Goal: Task Accomplishment & Management: Manage account settings

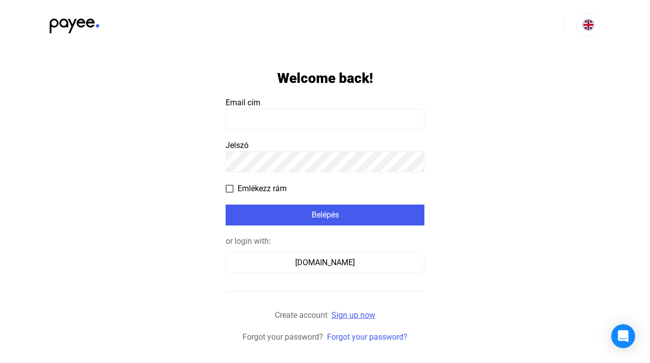
click at [356, 316] on link "Sign up now" at bounding box center [354, 315] width 44 height 9
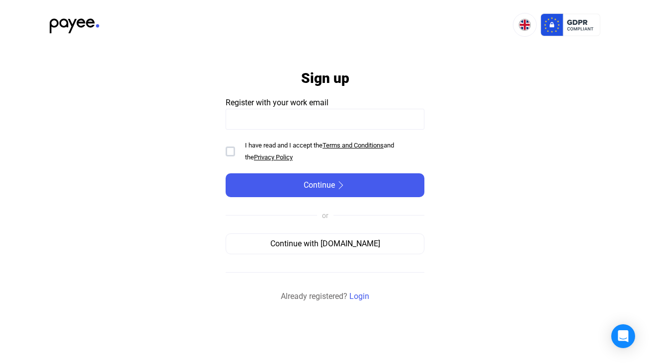
click at [263, 121] on input at bounding box center [325, 119] width 199 height 21
type input "**********"
click at [227, 152] on div at bounding box center [230, 152] width 9 height 10
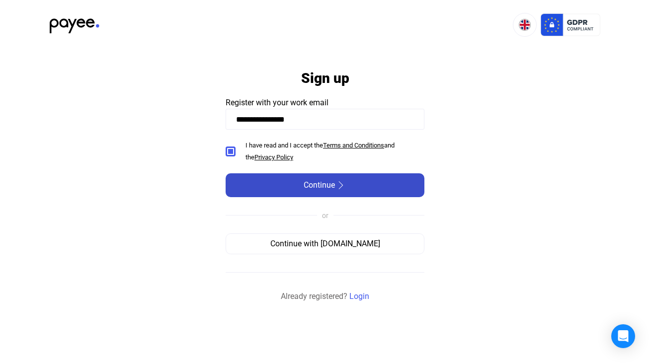
click at [324, 187] on span "Continue" at bounding box center [319, 185] width 31 height 12
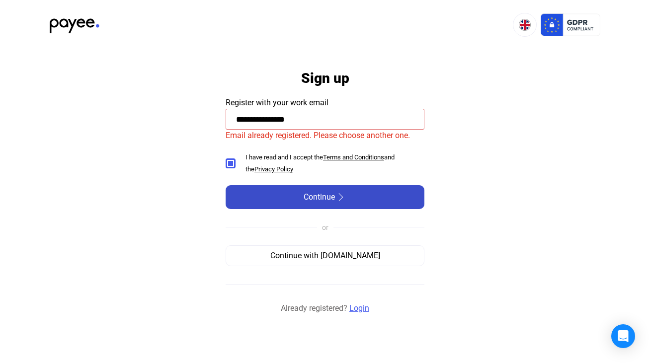
click at [364, 305] on link "Login" at bounding box center [359, 309] width 20 height 12
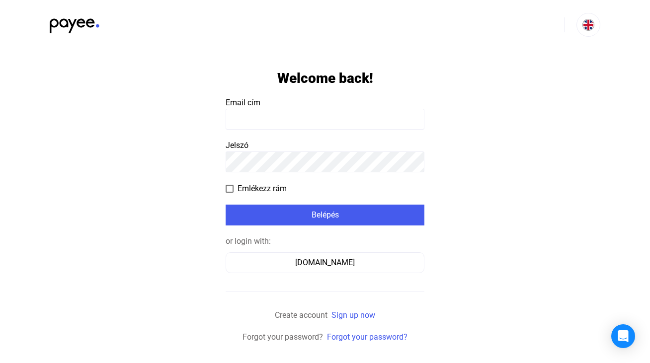
click at [254, 117] on input at bounding box center [325, 119] width 199 height 21
type input "**********"
click input "submit" at bounding box center [0, 0] width 0 height 0
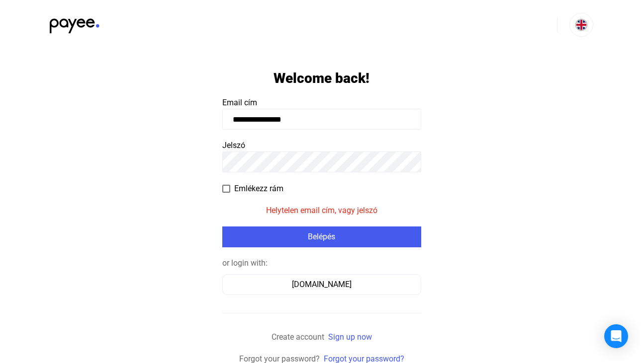
click at [207, 152] on app-form-template "**********" at bounding box center [321, 208] width 643 height 316
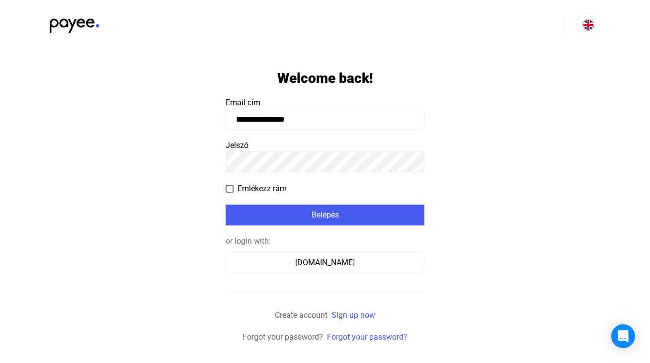
click input "submit" at bounding box center [0, 0] width 0 height 0
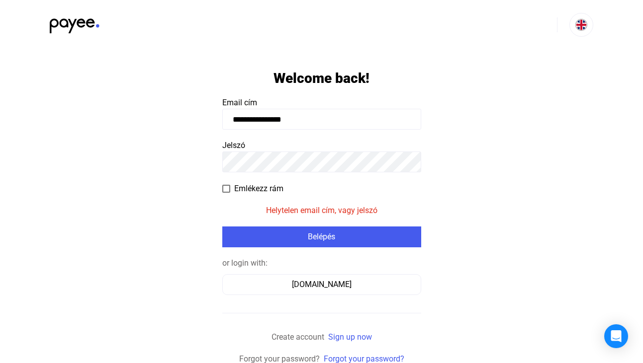
scroll to position [2, 0]
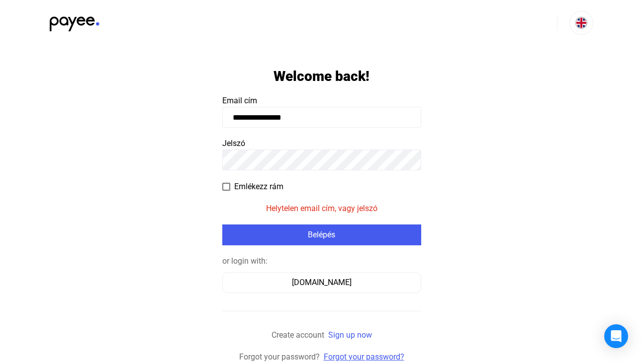
click at [364, 352] on link "Forgot your password?" at bounding box center [364, 356] width 81 height 9
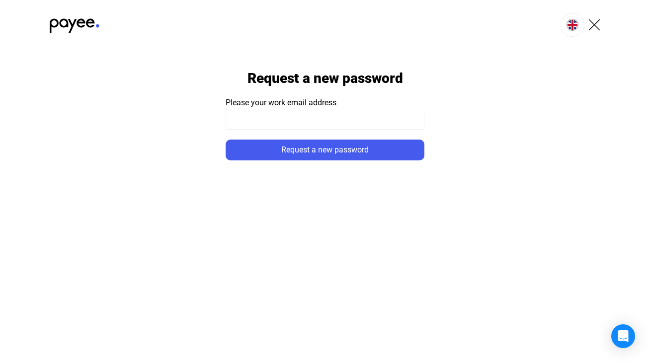
click at [282, 127] on input at bounding box center [325, 119] width 199 height 21
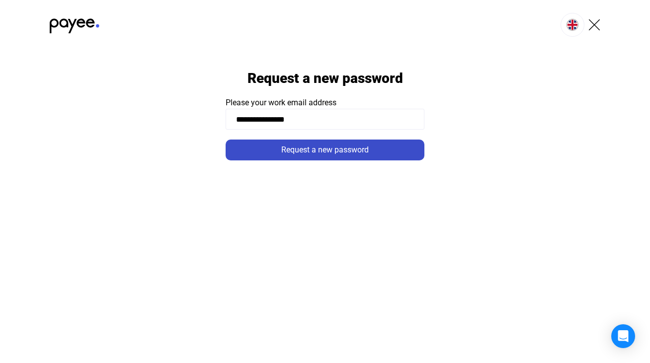
type input "**********"
click at [310, 151] on div "Request a new password" at bounding box center [325, 150] width 193 height 12
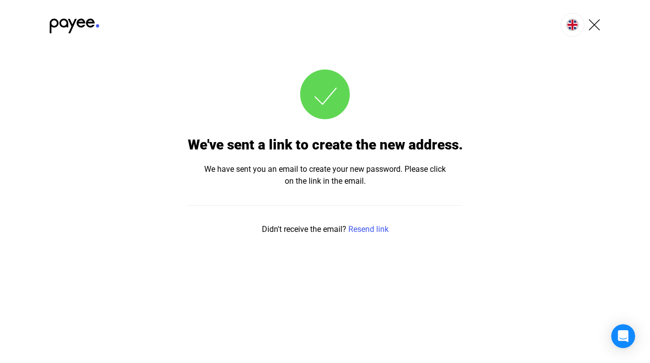
click at [596, 24] on img at bounding box center [594, 25] width 12 height 12
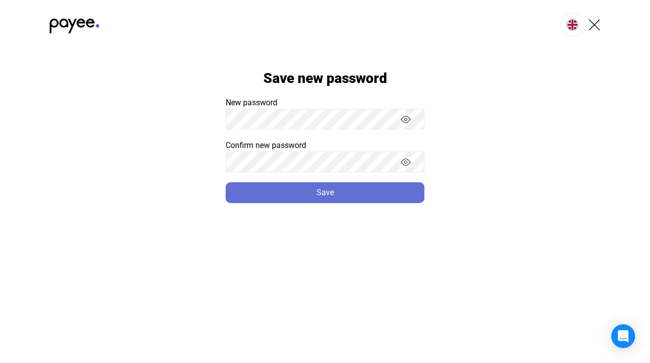
click at [309, 198] on div "Save" at bounding box center [325, 193] width 193 height 12
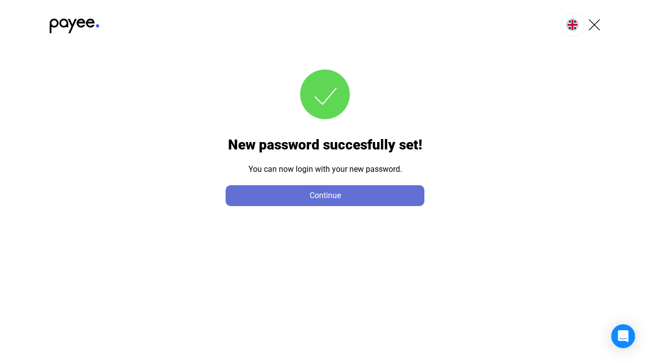
click at [332, 191] on div "Continue" at bounding box center [325, 196] width 193 height 12
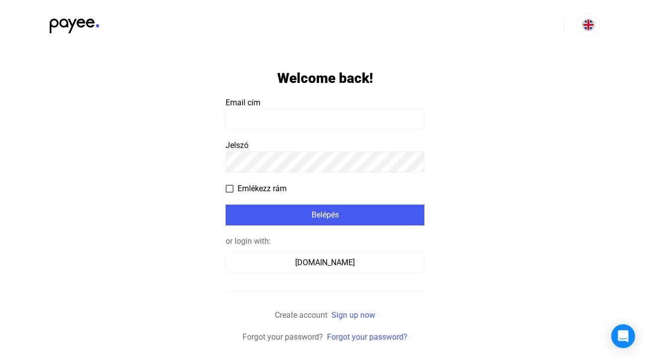
click at [252, 119] on input at bounding box center [325, 119] width 199 height 21
type input "**********"
click input "submit" at bounding box center [0, 0] width 0 height 0
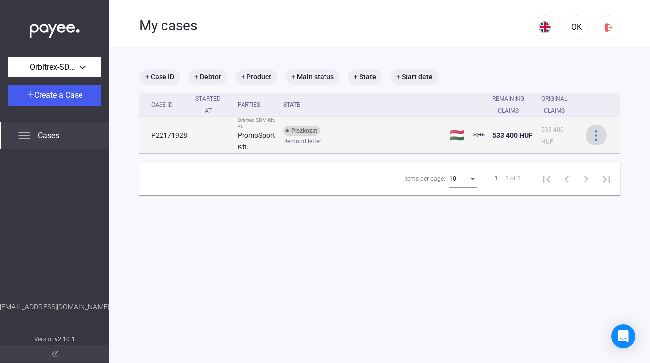
click at [596, 135] on img at bounding box center [596, 135] width 10 height 10
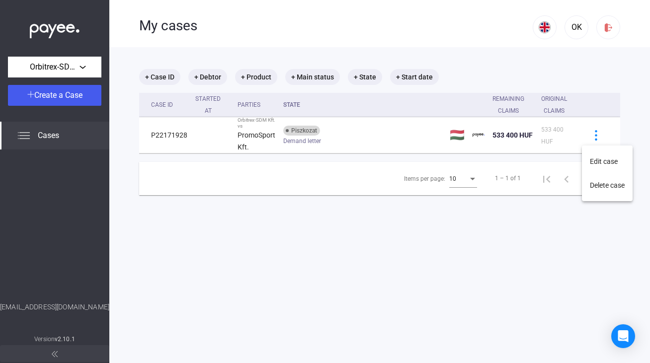
click at [593, 133] on div at bounding box center [325, 181] width 650 height 363
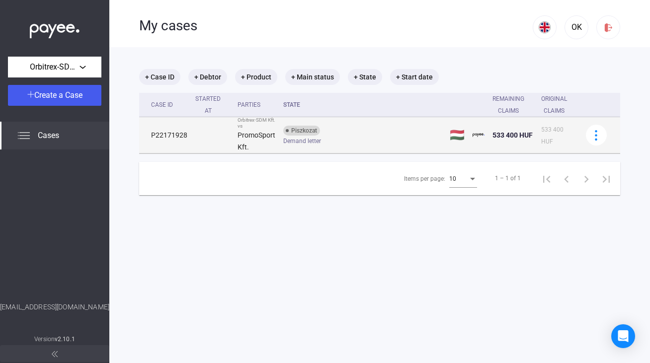
click at [477, 132] on img at bounding box center [479, 135] width 12 height 12
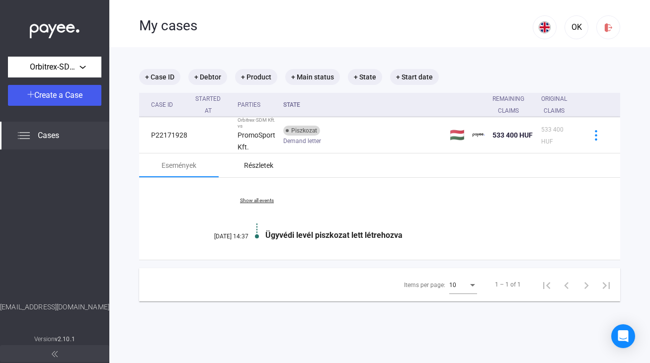
click at [260, 171] on div "Részletek" at bounding box center [259, 166] width 80 height 24
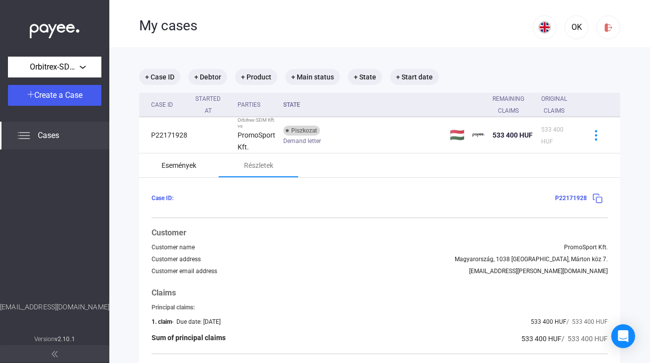
click at [172, 162] on div "Események" at bounding box center [179, 166] width 35 height 12
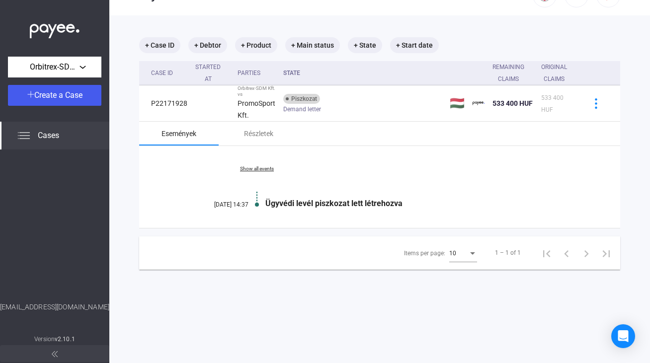
scroll to position [47, 0]
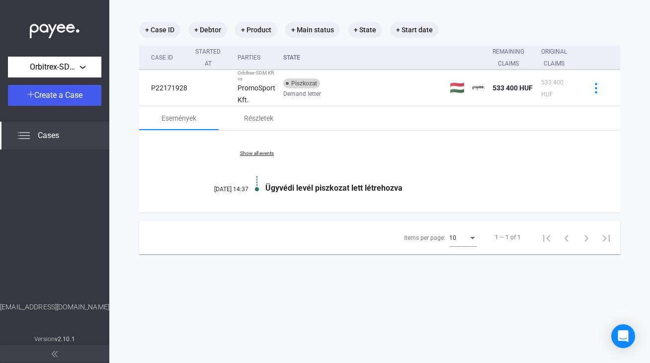
click at [18, 128] on div "Cases" at bounding box center [54, 136] width 109 height 28
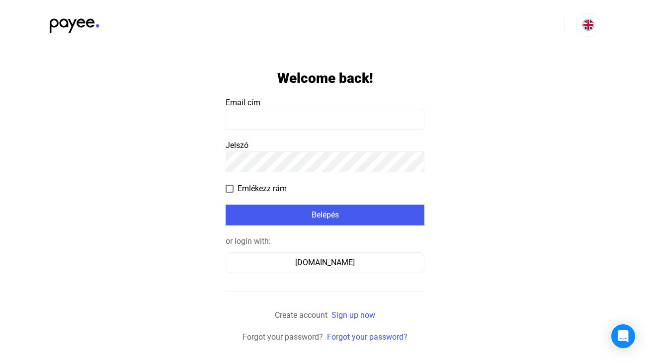
click at [261, 114] on input at bounding box center [325, 119] width 199 height 21
